Goal: Transaction & Acquisition: Purchase product/service

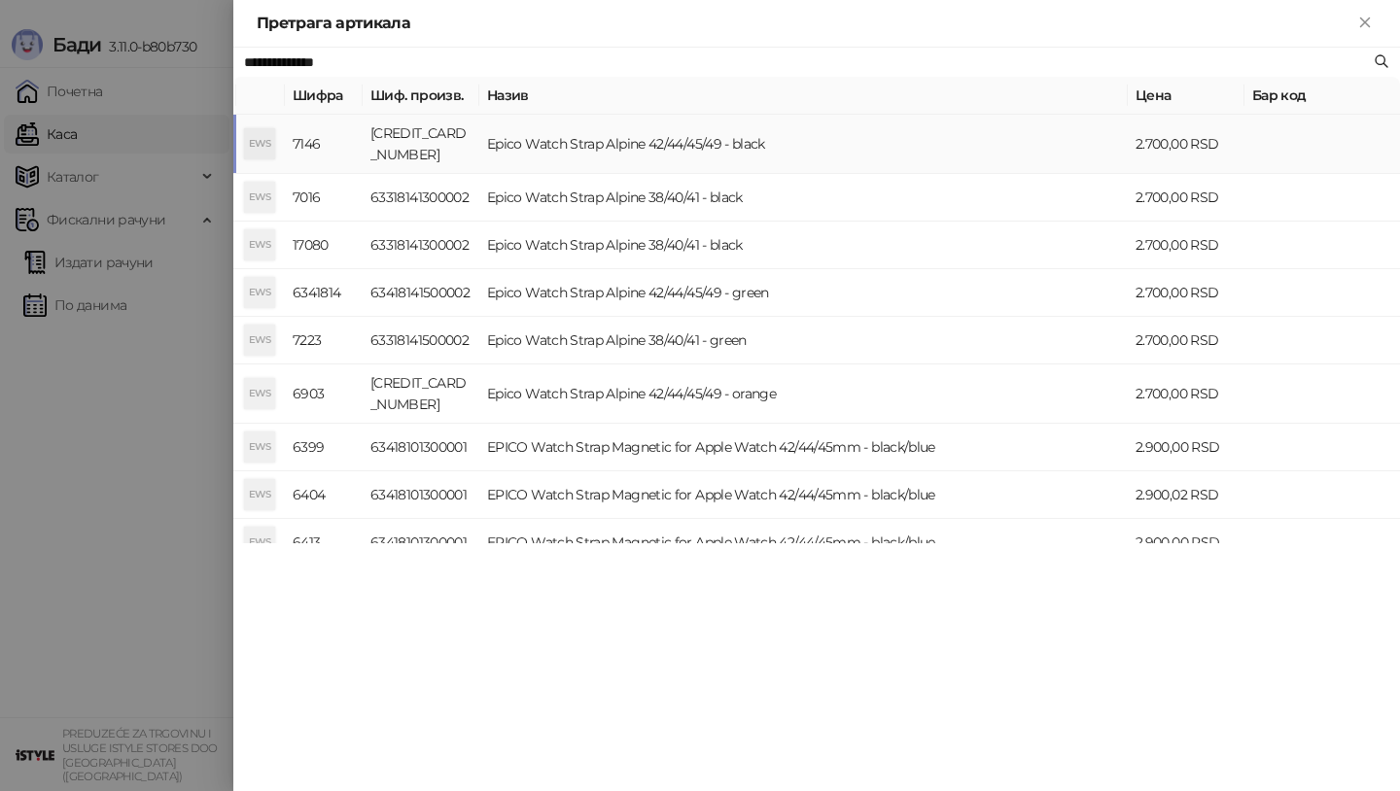
click at [249, 134] on div "EWS" at bounding box center [259, 143] width 31 height 31
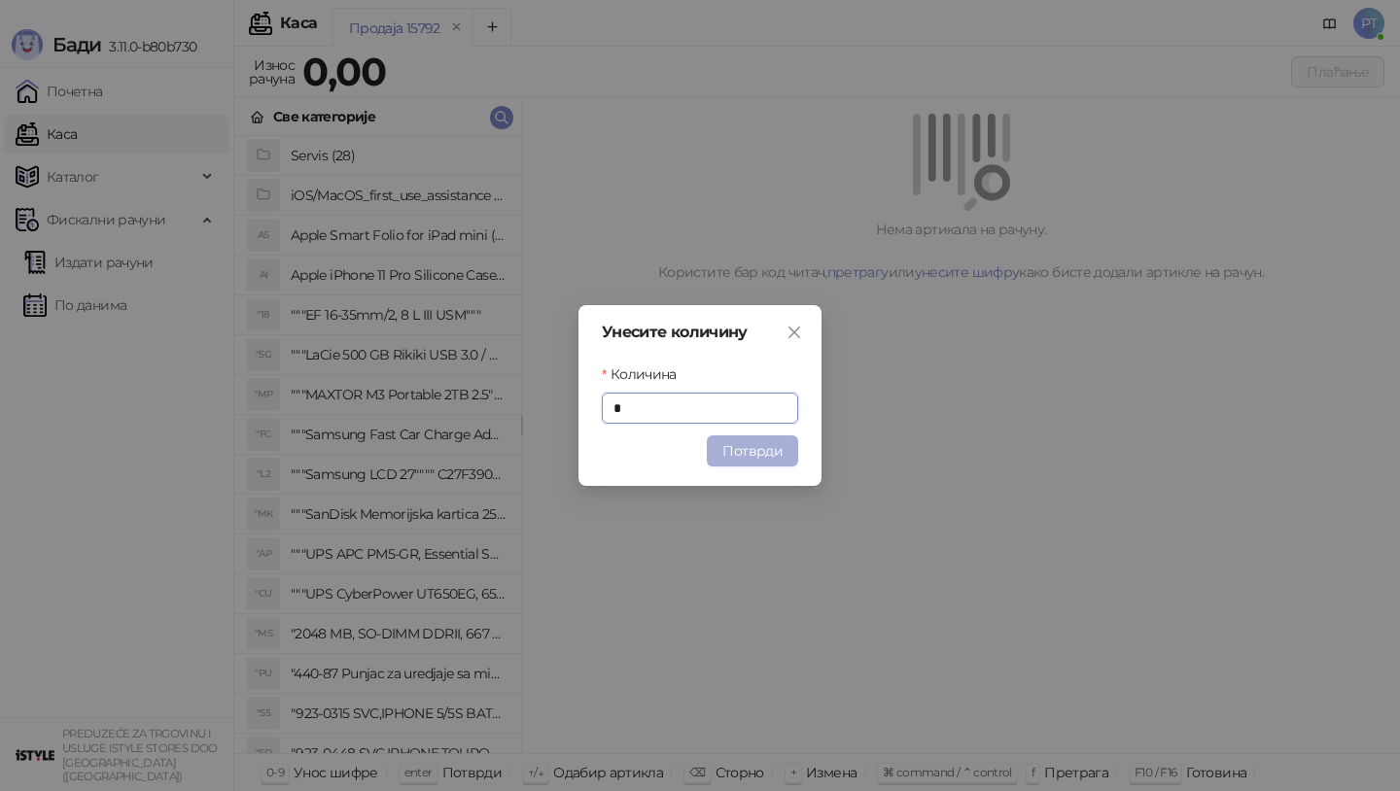
click at [757, 448] on button "Потврди" at bounding box center [752, 450] width 91 height 31
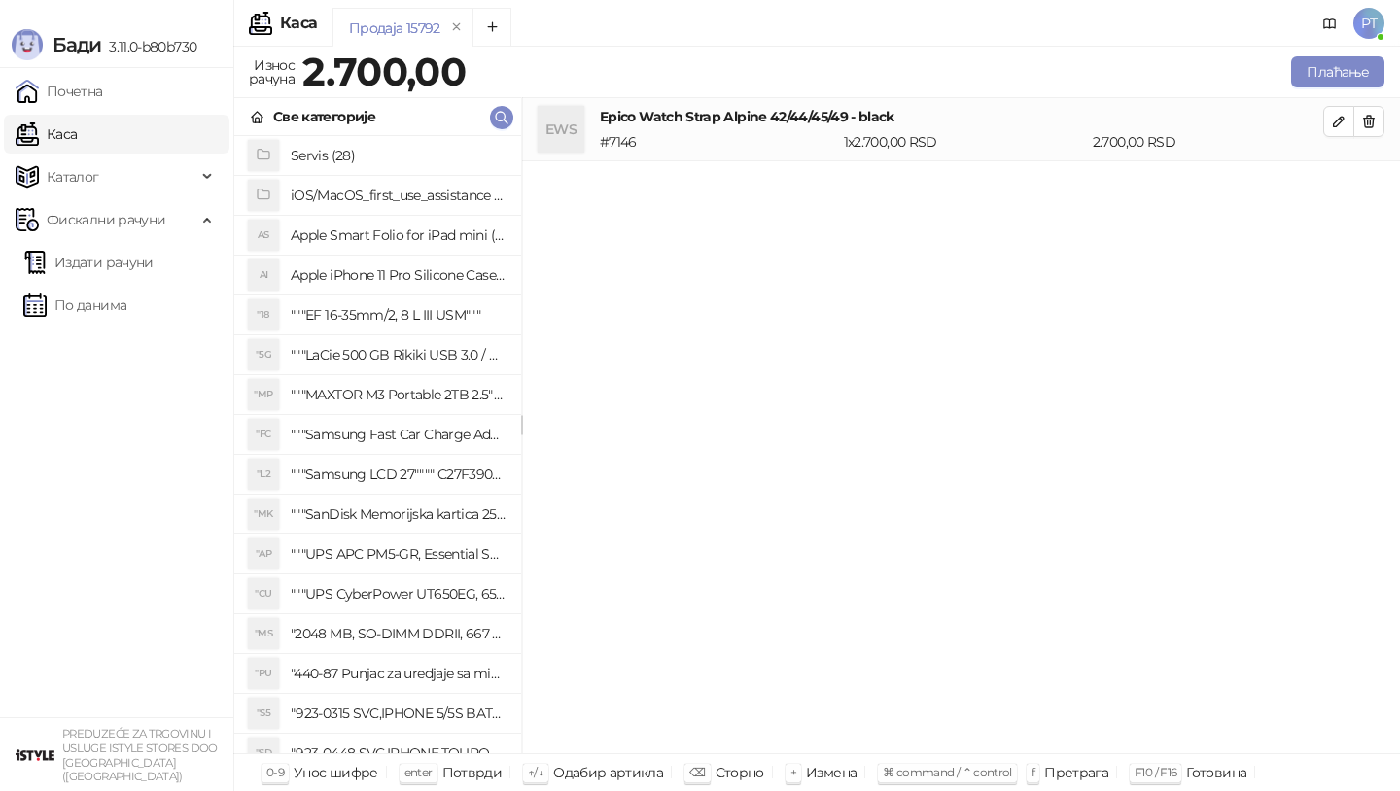
click at [500, 131] on div "Све категорије" at bounding box center [377, 117] width 287 height 38
click at [499, 119] on icon "button" at bounding box center [502, 118] width 16 height 16
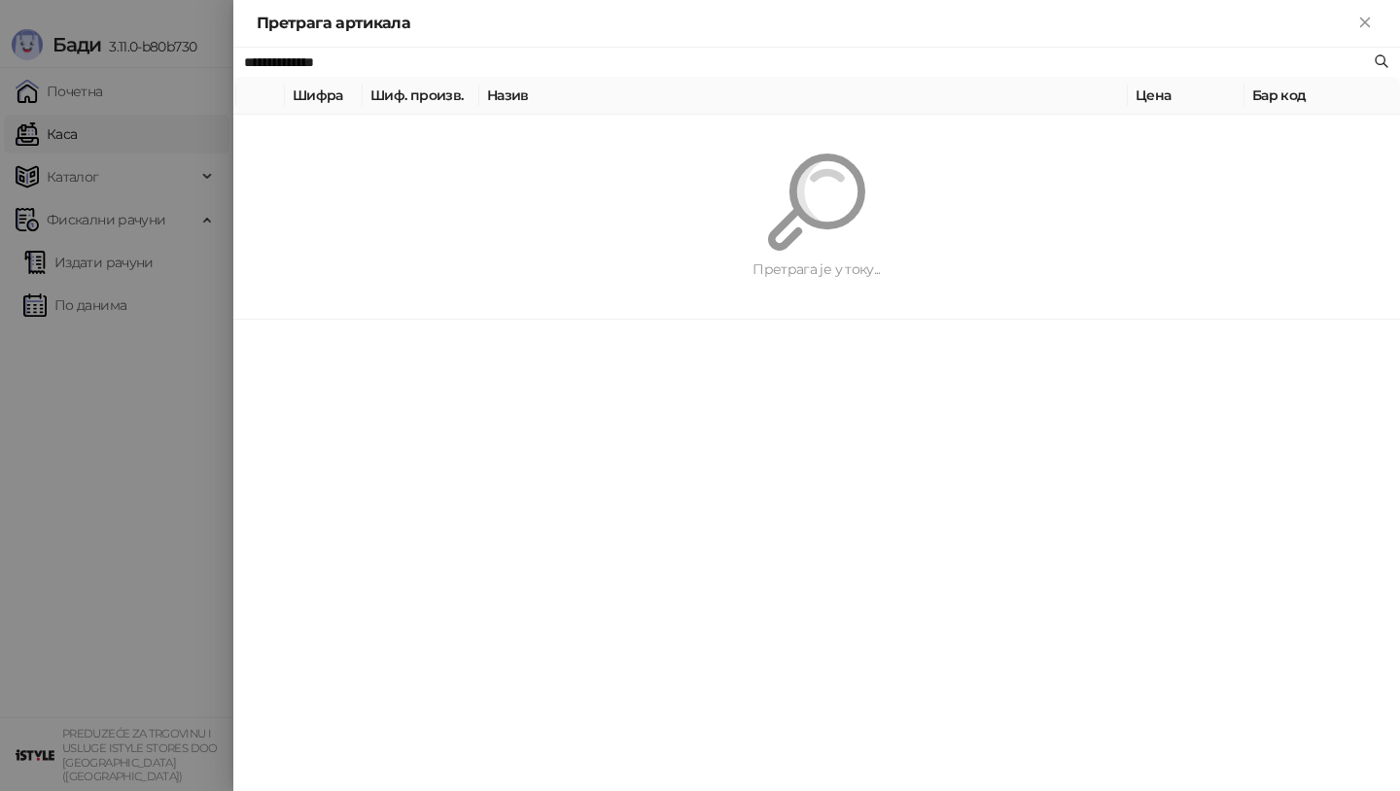
paste input "text"
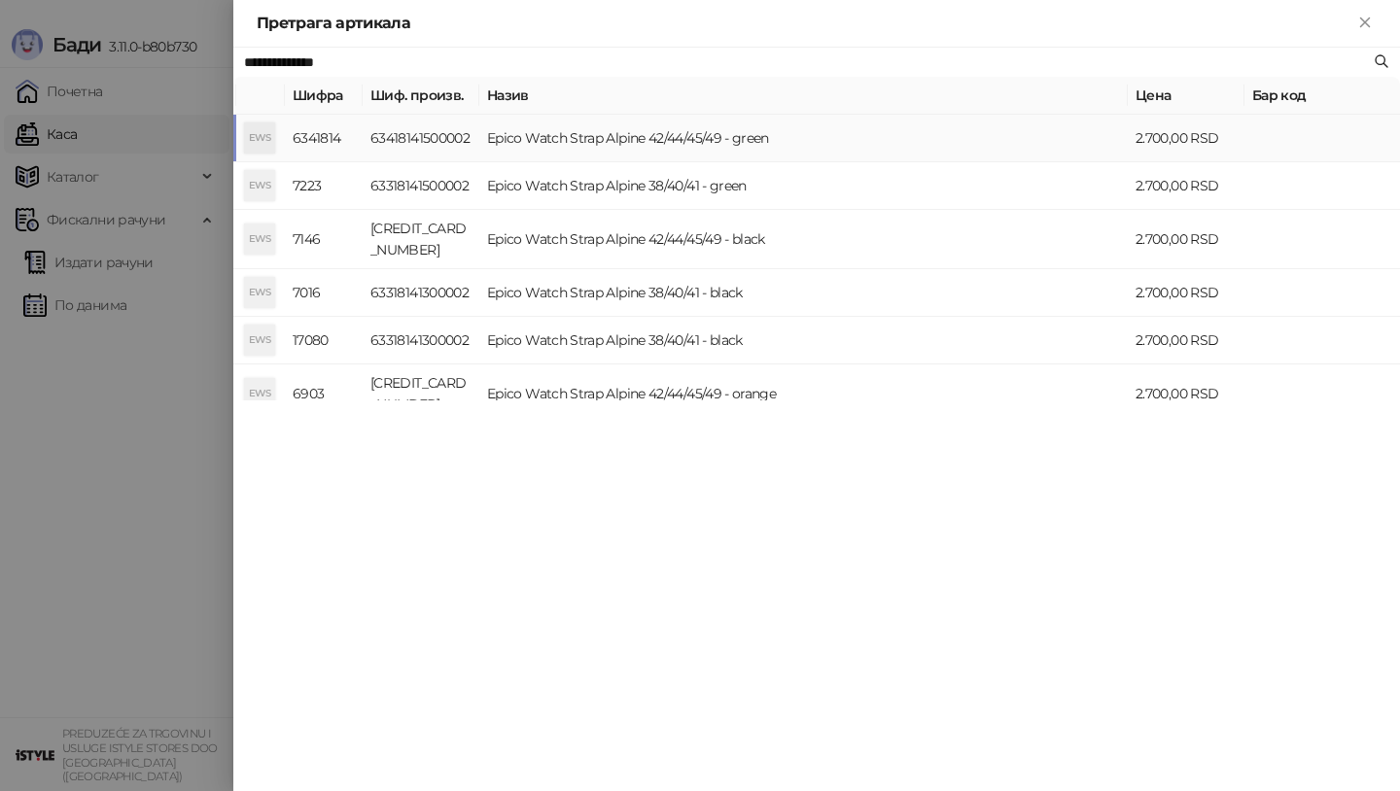
click at [264, 142] on div "EWS" at bounding box center [259, 137] width 31 height 31
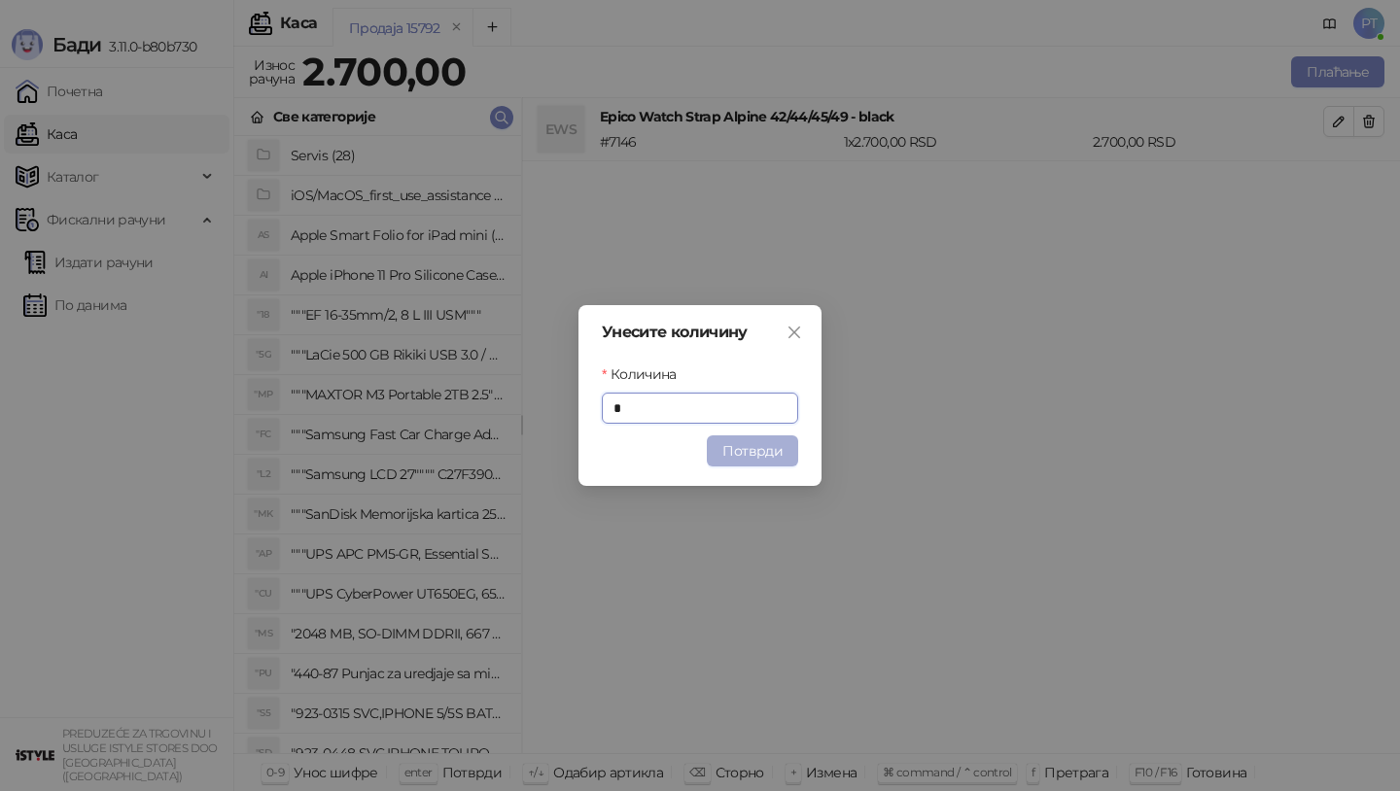
click at [770, 452] on button "Потврди" at bounding box center [752, 450] width 91 height 31
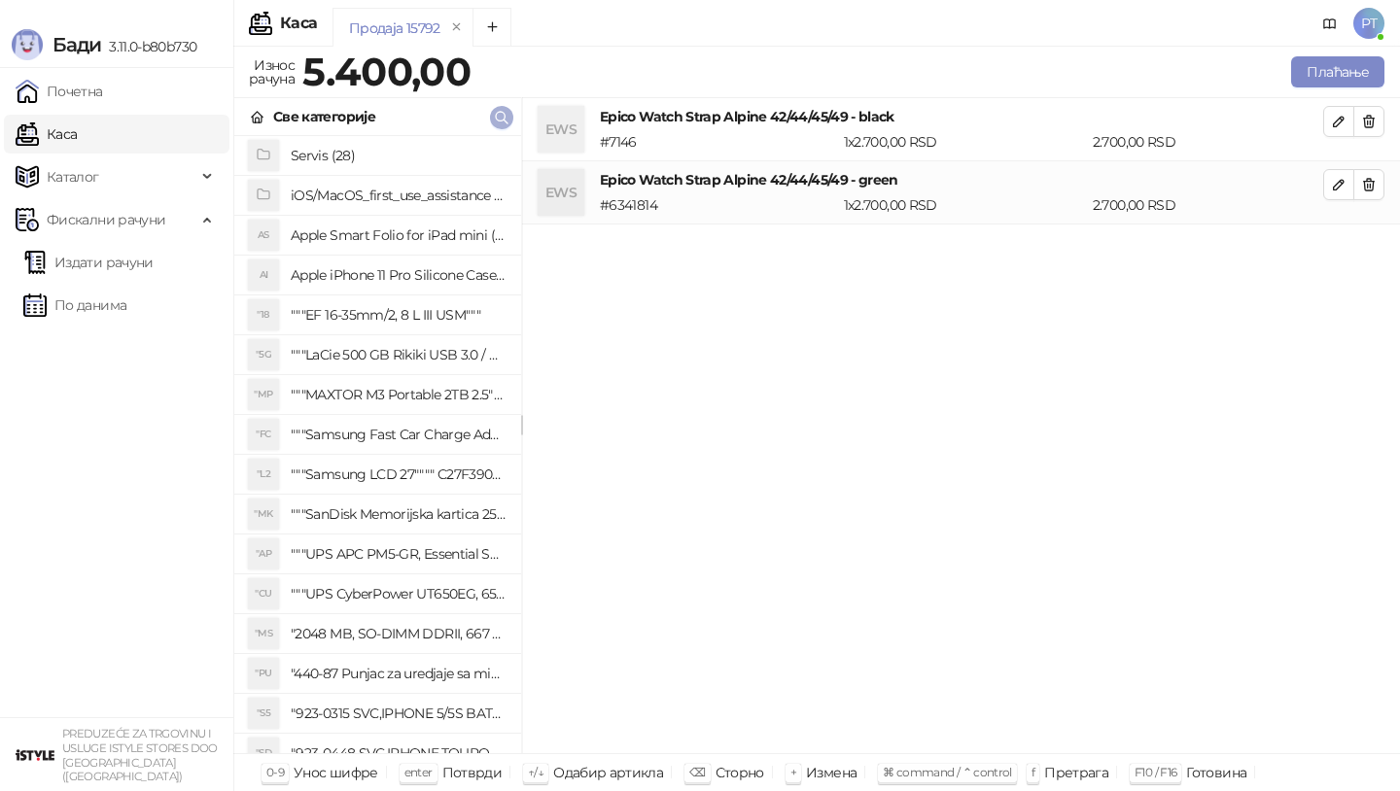
click at [505, 113] on icon "button" at bounding box center [502, 118] width 16 height 16
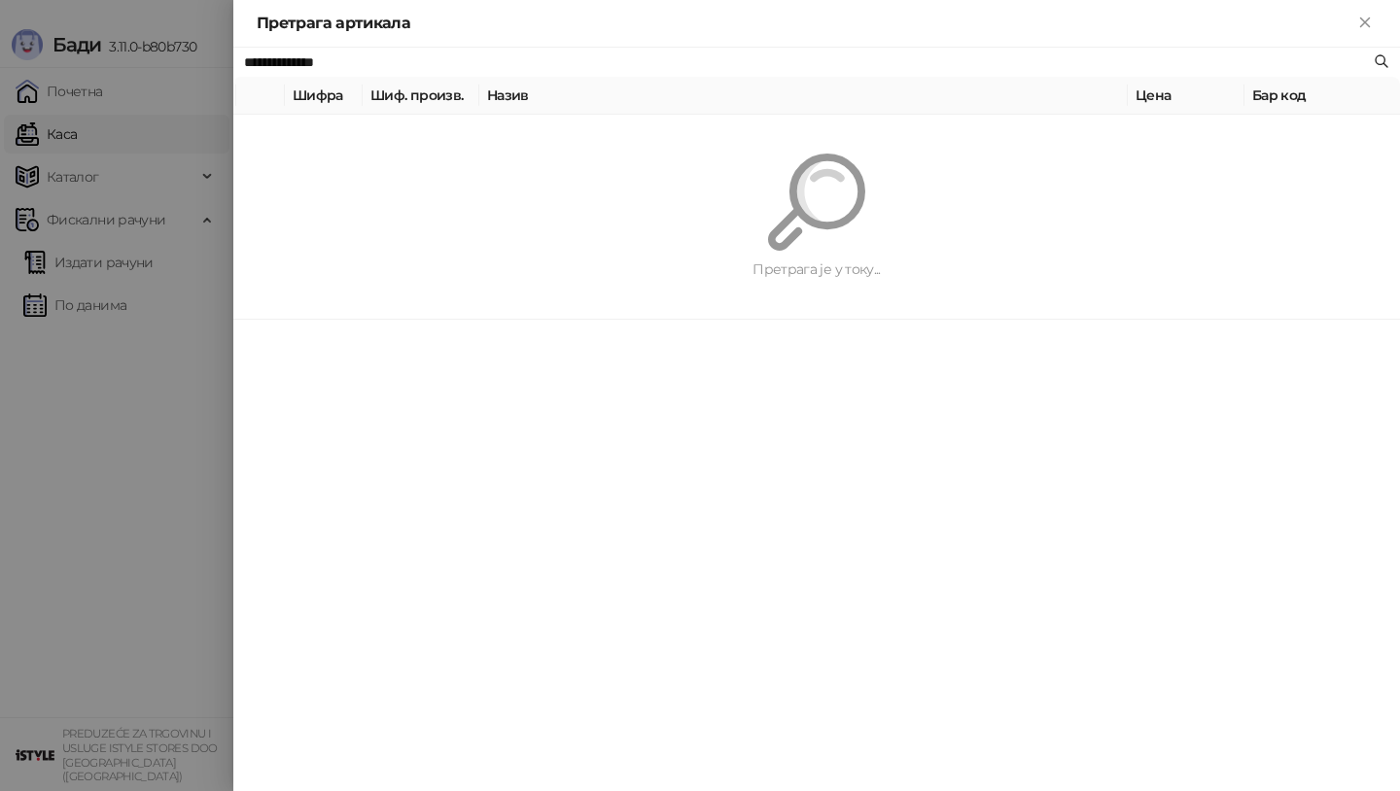
paste input "*****"
type input "**********"
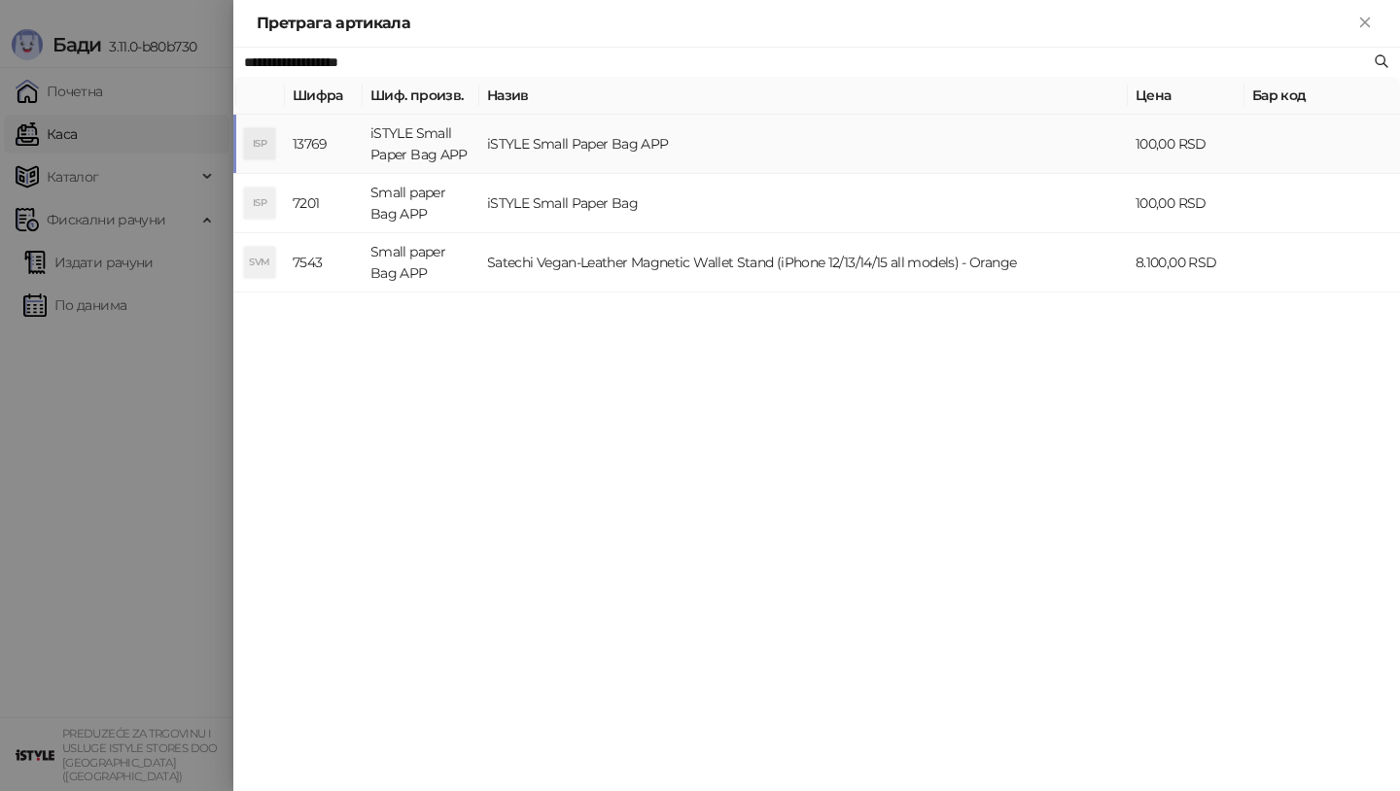
click at [252, 128] on div "ISP" at bounding box center [259, 143] width 31 height 31
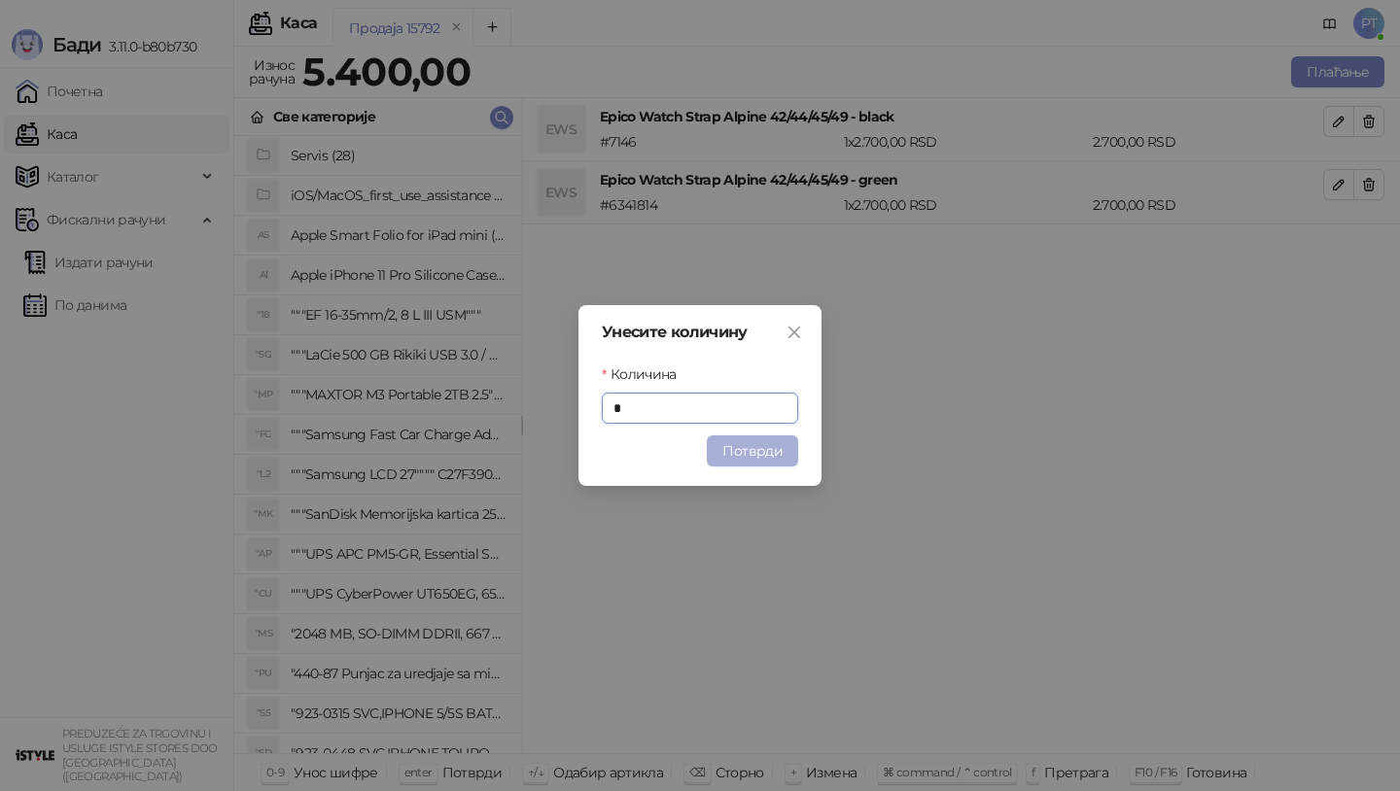
click at [740, 456] on button "Потврди" at bounding box center [752, 450] width 91 height 31
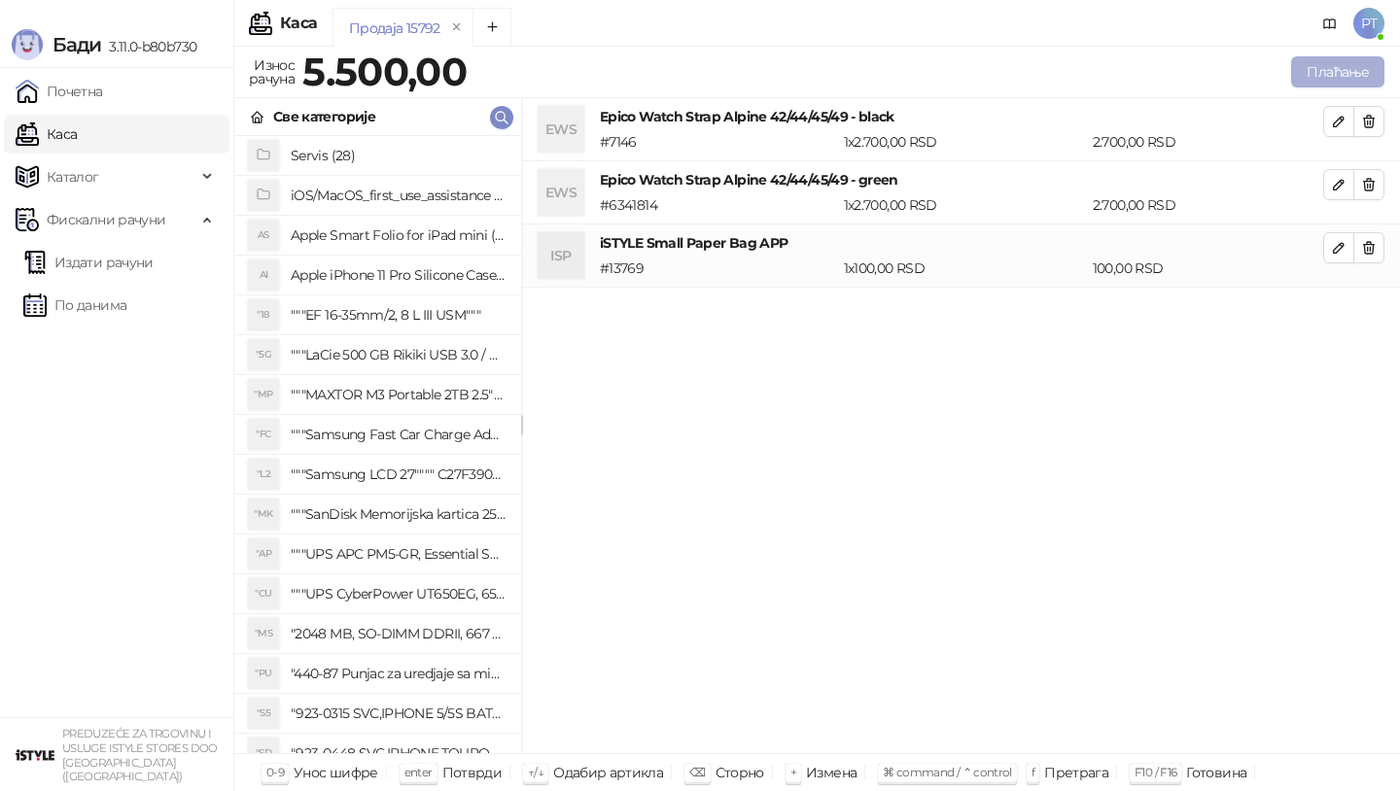
click at [1310, 73] on button "Плаћање" at bounding box center [1337, 71] width 93 height 31
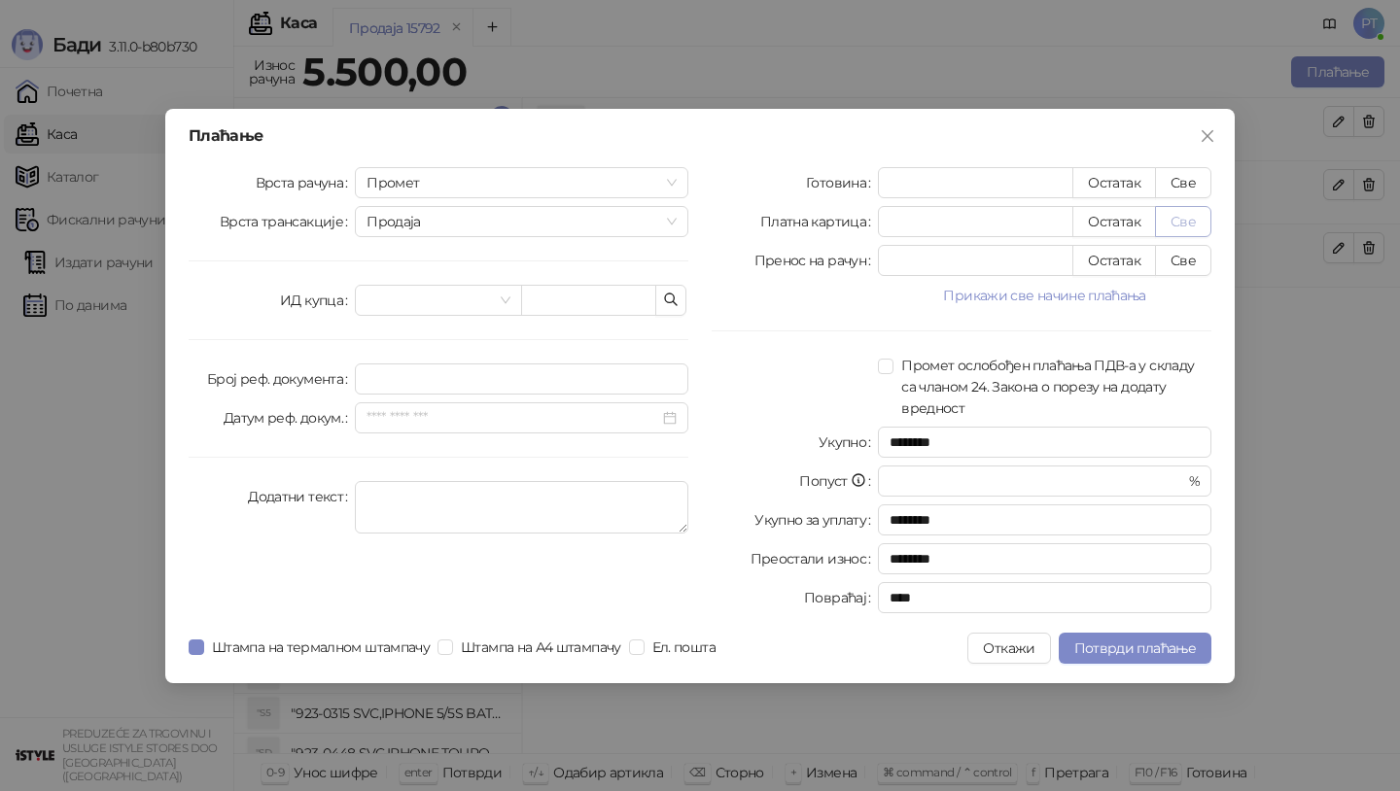
click at [1189, 224] on button "Све" at bounding box center [1183, 221] width 56 height 31
type input "****"
click at [1124, 650] on span "Потврди плаћање" at bounding box center [1135, 648] width 122 height 17
